Goal: Find specific page/section: Find specific page/section

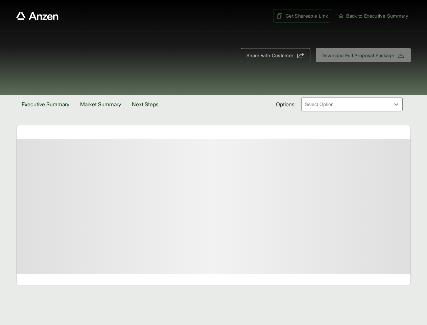
click at [298, 16] on span "Get Shareable Link" at bounding box center [302, 15] width 52 height 7
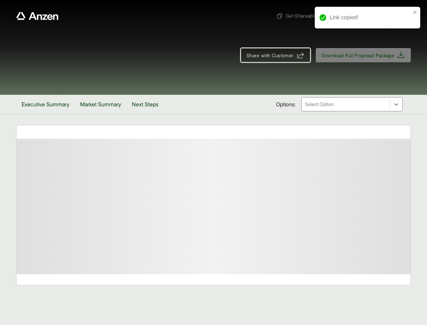
click at [272, 55] on span "Share with Customer" at bounding box center [270, 55] width 47 height 7
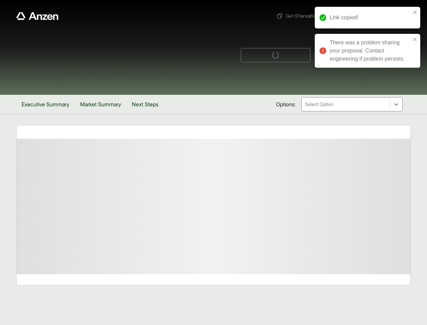
click at [47, 104] on button "Executive Summary" at bounding box center [45, 104] width 59 height 19
click at [104, 104] on button "Market Summary" at bounding box center [104, 104] width 52 height 19
click at [150, 104] on button "Next Steps" at bounding box center [148, 104] width 38 height 19
